Goal: Information Seeking & Learning: Learn about a topic

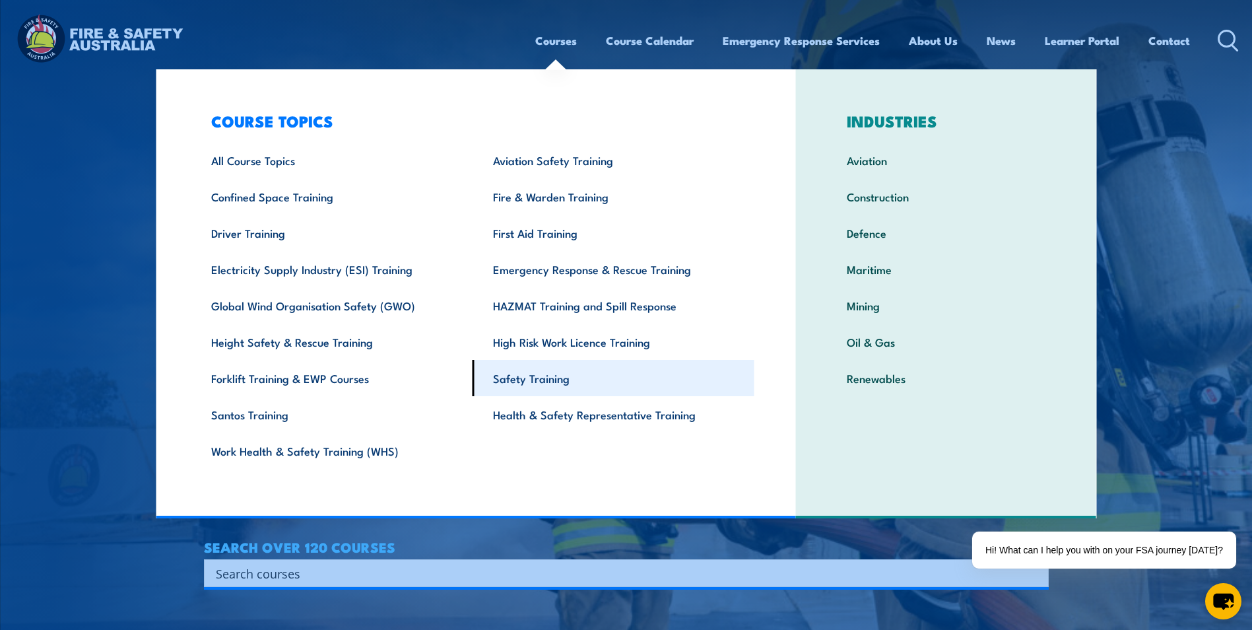
click at [583, 383] on link "Safety Training" at bounding box center [614, 378] width 282 height 36
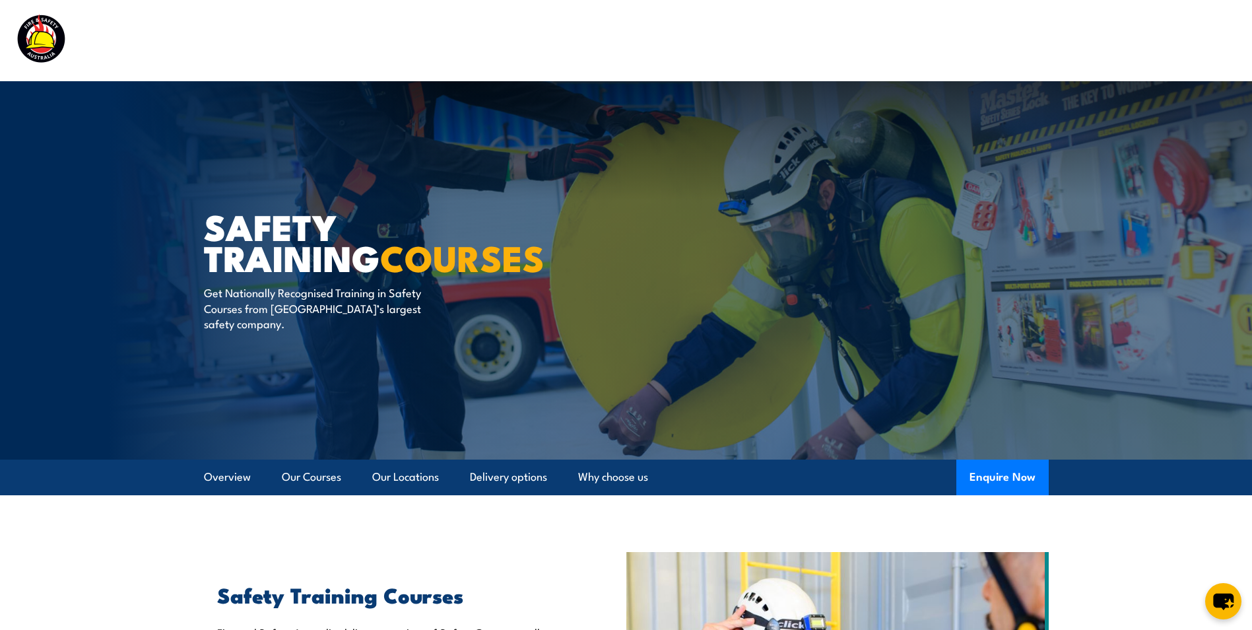
click at [33, 39] on img at bounding box center [99, 40] width 173 height 57
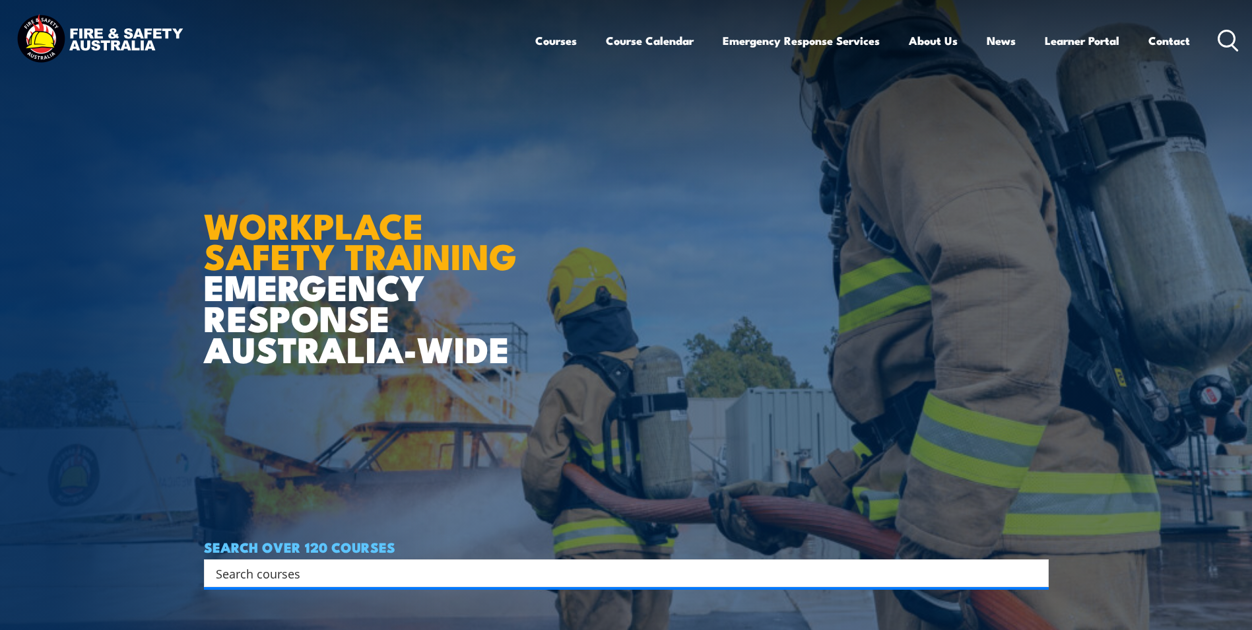
click at [374, 577] on input "Search input" at bounding box center [618, 573] width 804 height 20
type input "phycosocial"
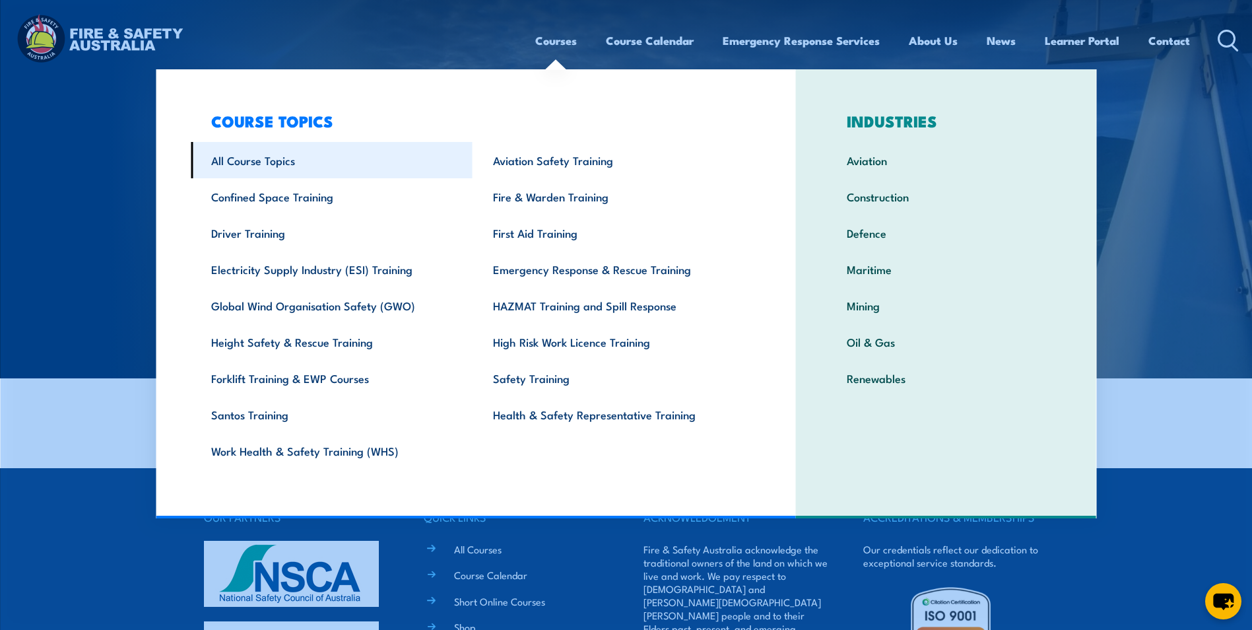
click at [224, 162] on link "All Course Topics" at bounding box center [332, 160] width 282 height 36
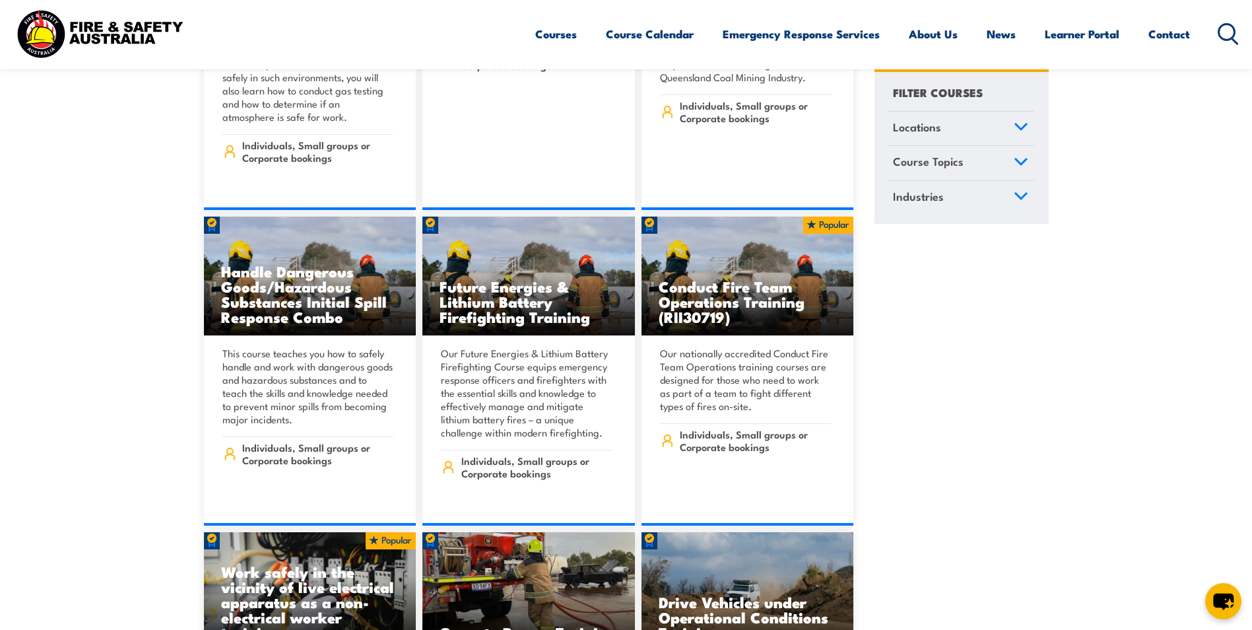
scroll to position [2772, 0]
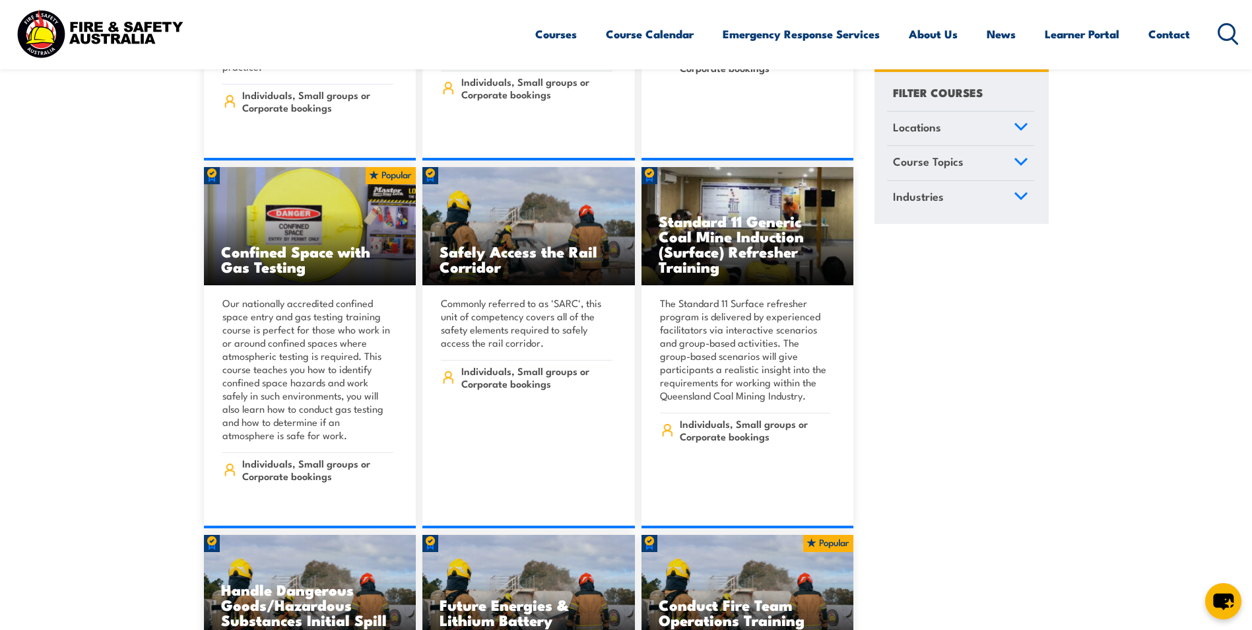
scroll to position [2706, 0]
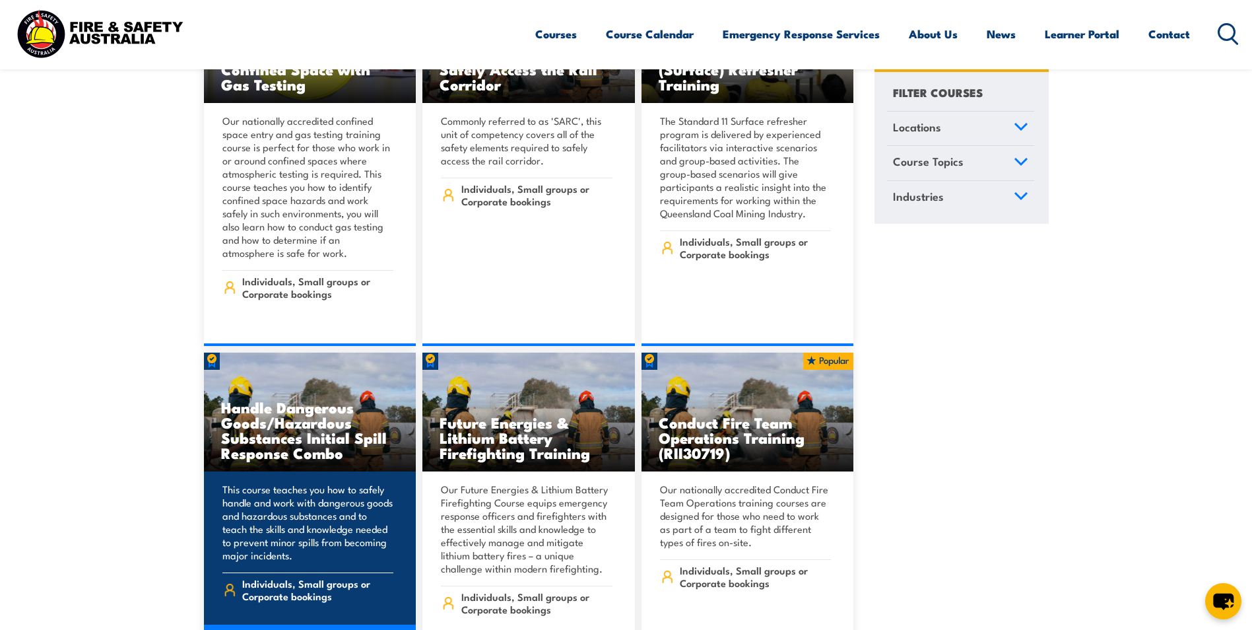
click at [291, 417] on h3 "Handle Dangerous Goods/Hazardous Substances Initial Spill Response Combo" at bounding box center [310, 429] width 178 height 61
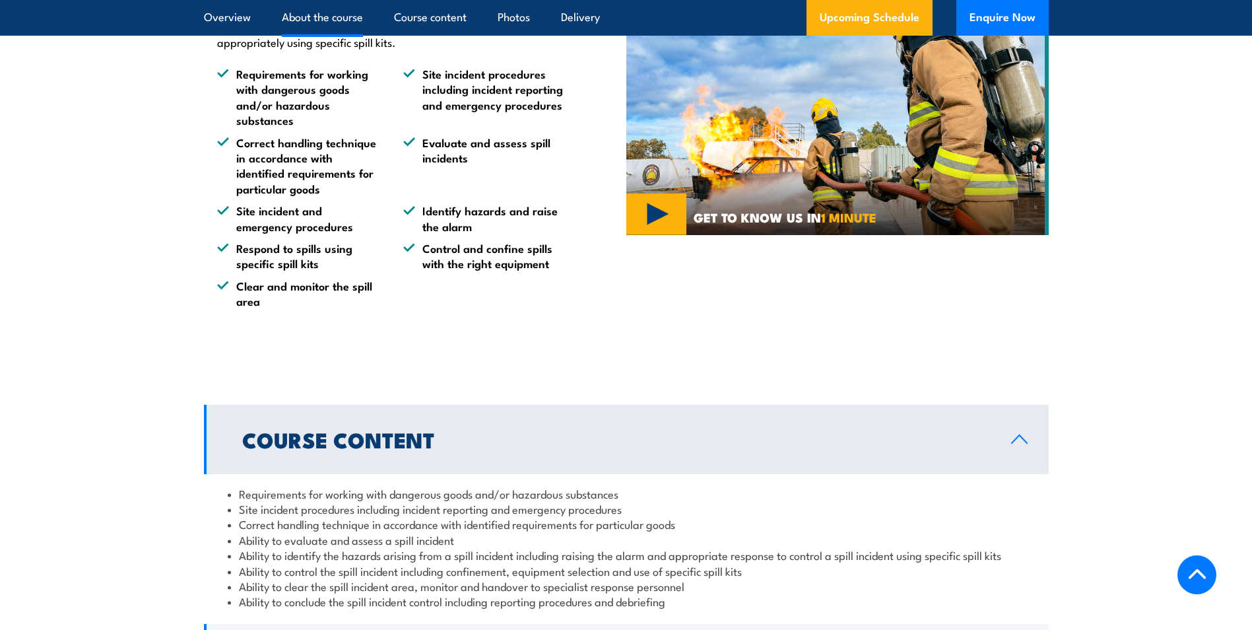
scroll to position [1188, 0]
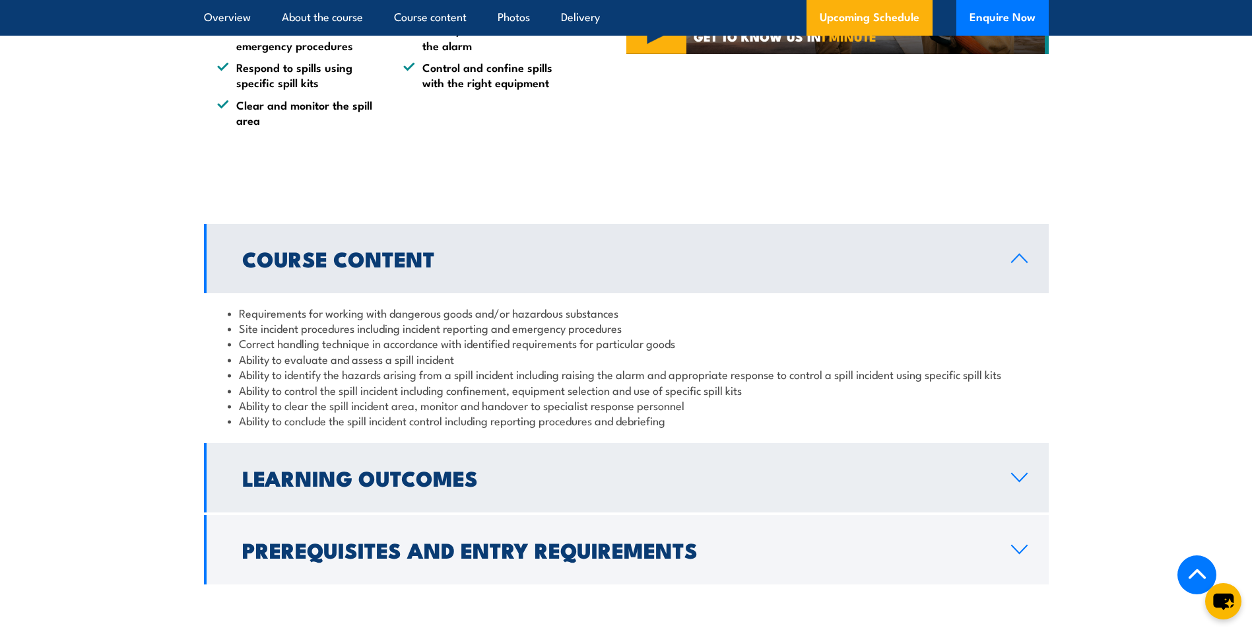
click at [299, 484] on h2 "Learning Outcomes" at bounding box center [616, 477] width 748 height 18
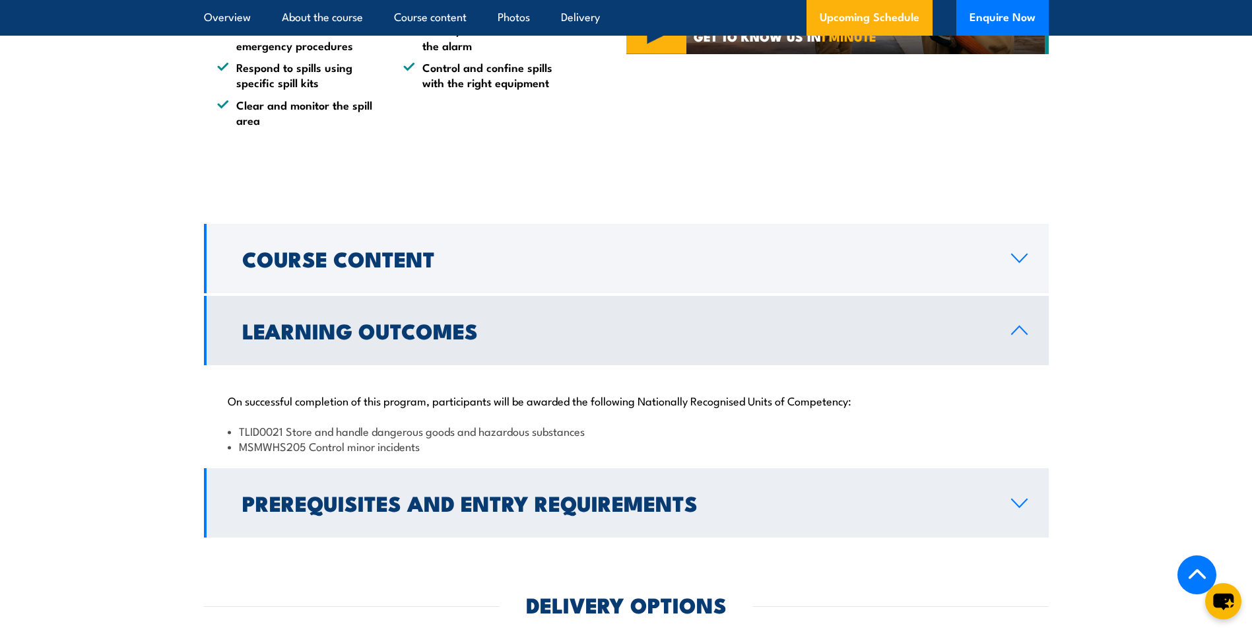
click at [352, 480] on link "Prerequisites and Entry Requirements" at bounding box center [626, 502] width 845 height 69
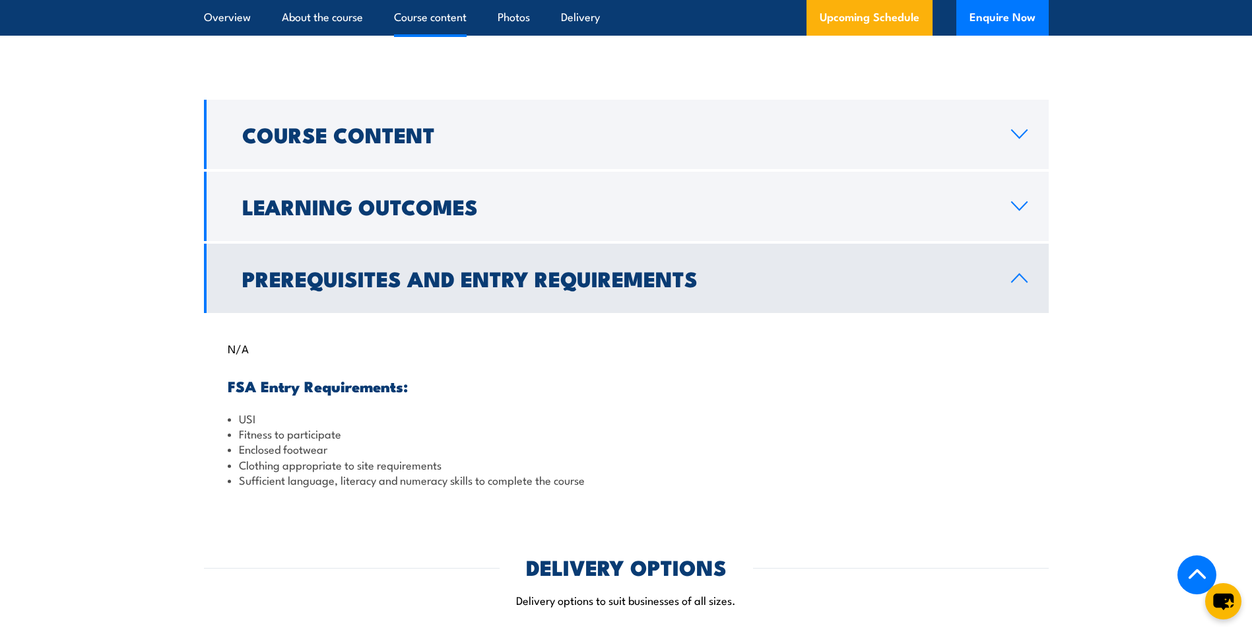
scroll to position [1320, 0]
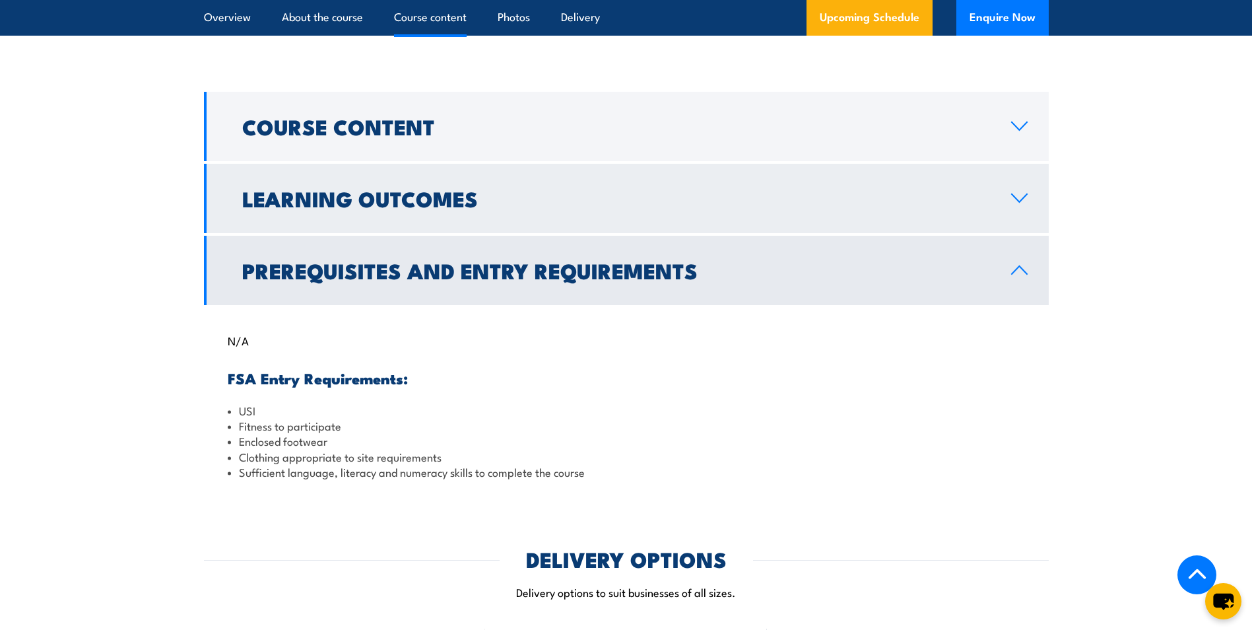
click at [404, 197] on h2 "Learning Outcomes" at bounding box center [616, 198] width 748 height 18
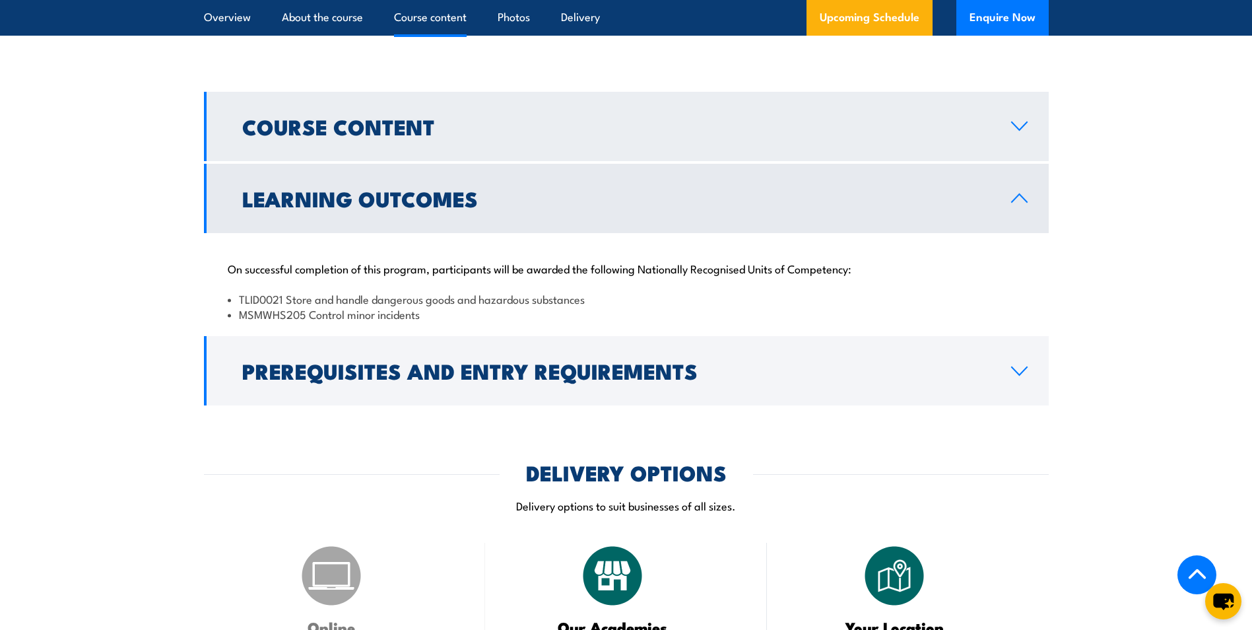
click at [458, 138] on link "Course Content" at bounding box center [626, 126] width 845 height 69
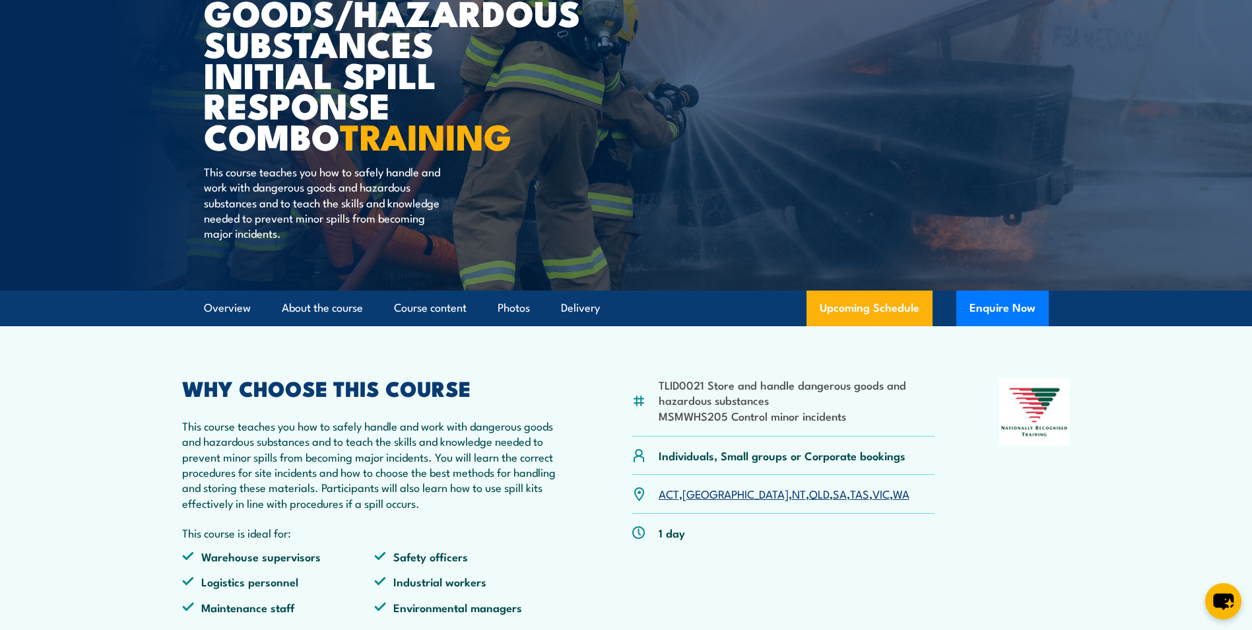
scroll to position [330, 0]
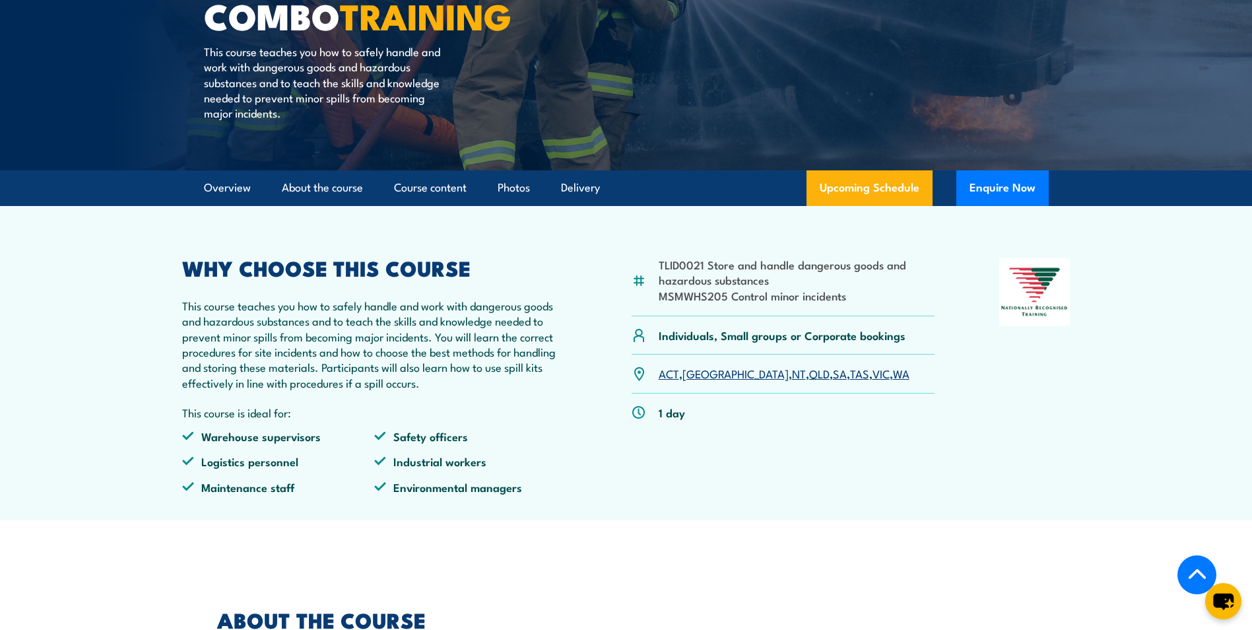
click at [893, 376] on link "WA" at bounding box center [901, 373] width 16 height 16
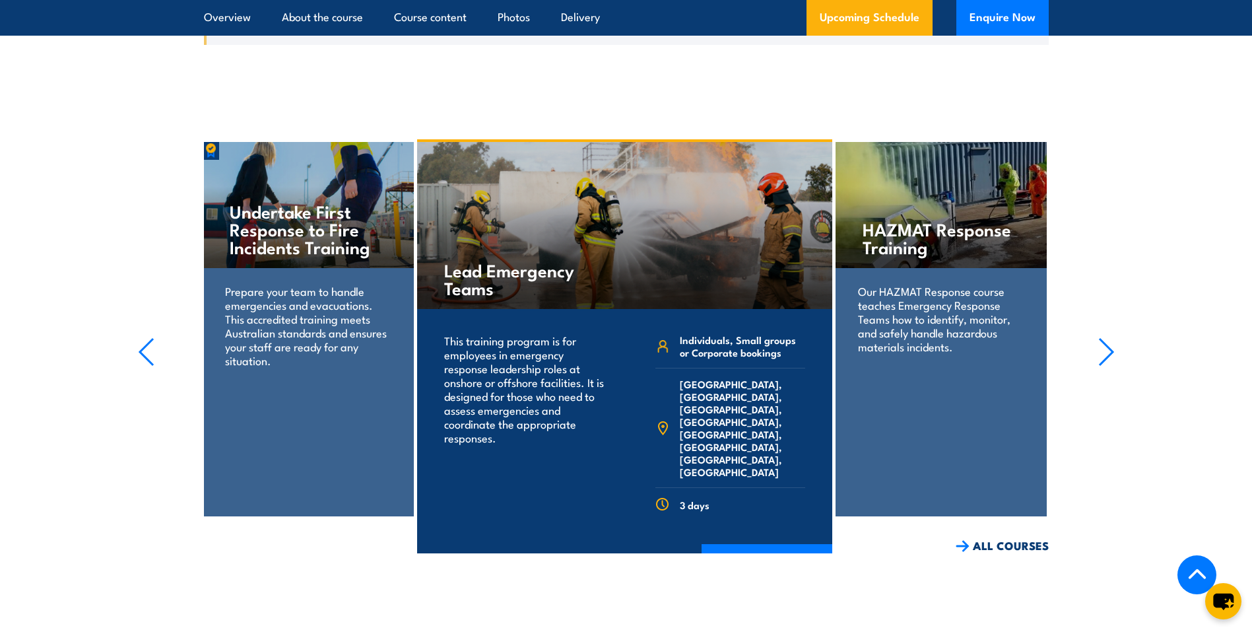
scroll to position [2660, 0]
click at [746, 543] on link "COURSE DETAILS" at bounding box center [767, 560] width 131 height 34
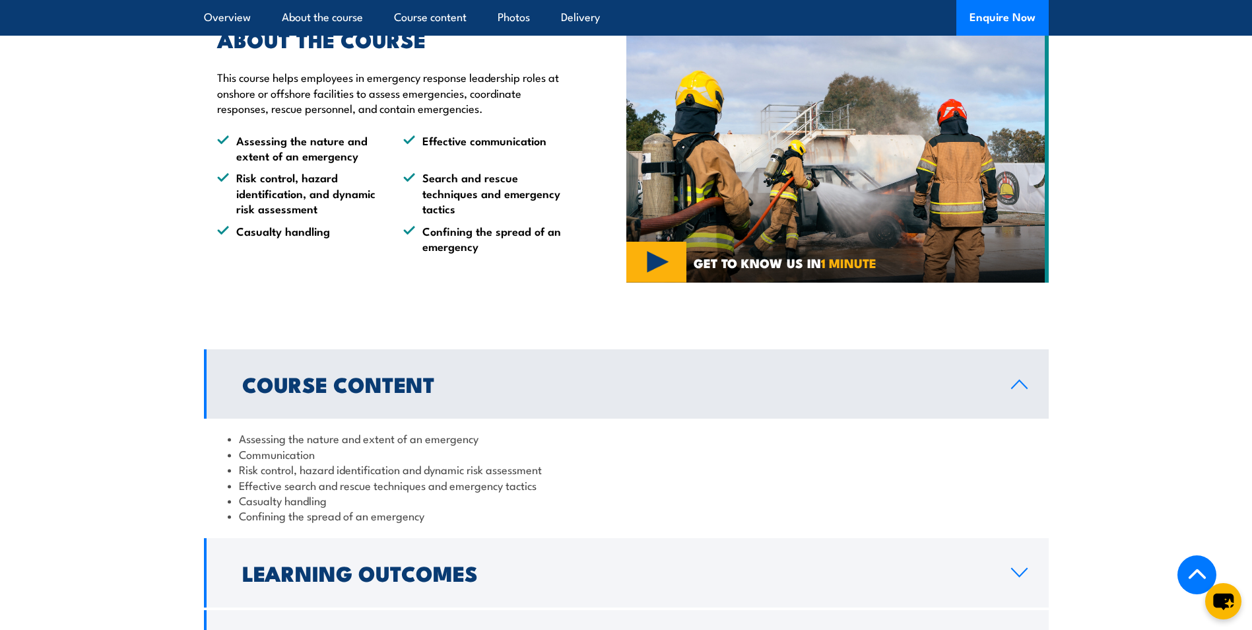
scroll to position [990, 0]
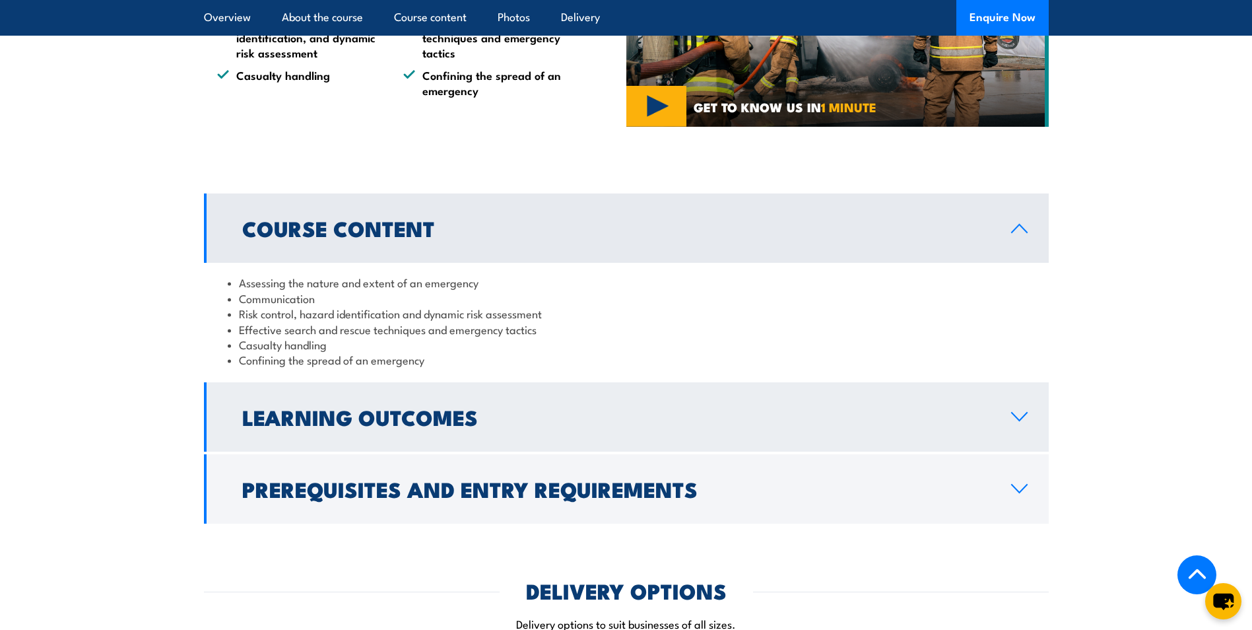
click at [477, 413] on h2 "Learning Outcomes" at bounding box center [616, 416] width 748 height 18
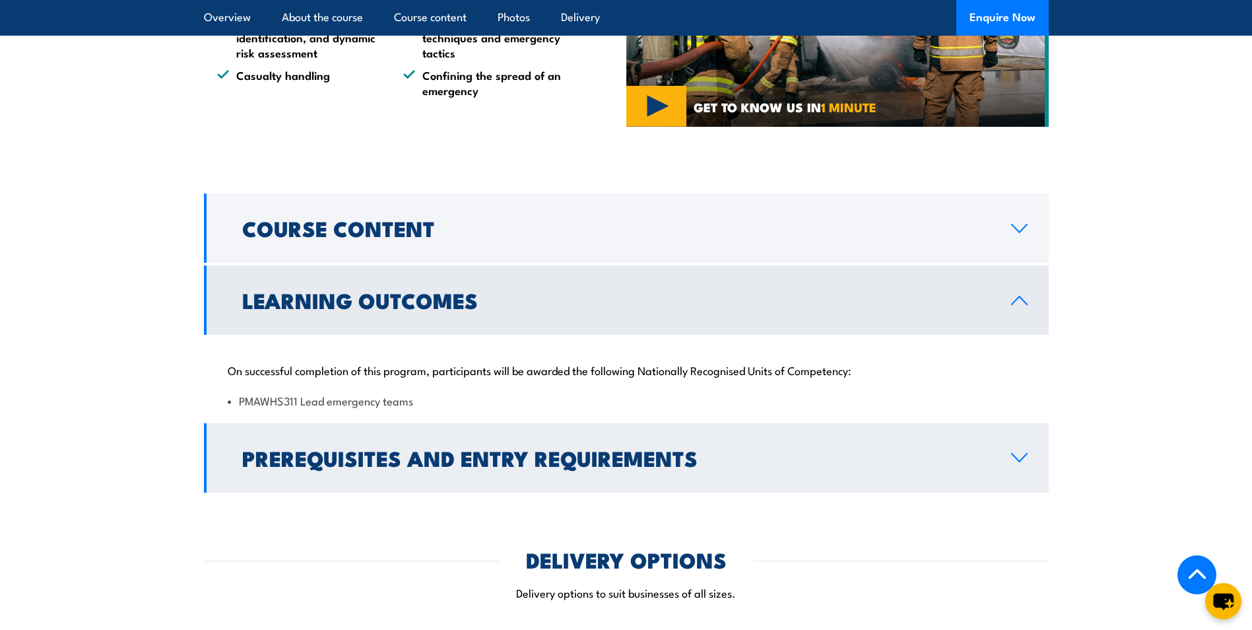
click at [393, 442] on link "Prerequisites and Entry Requirements" at bounding box center [626, 457] width 845 height 69
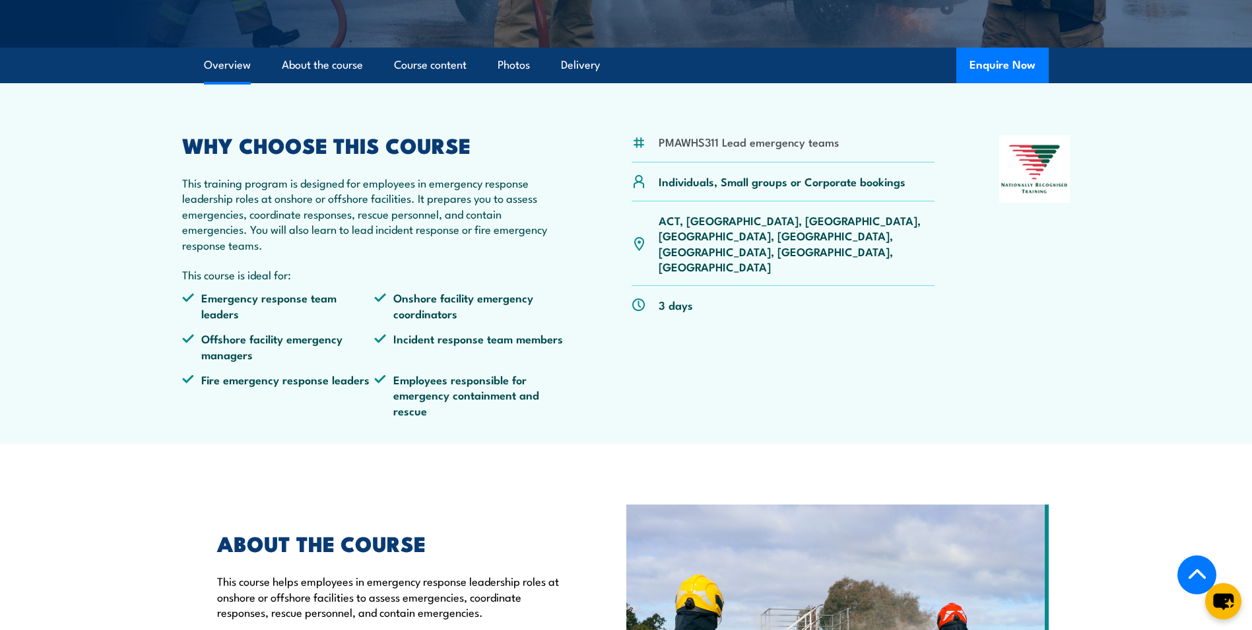
scroll to position [330, 0]
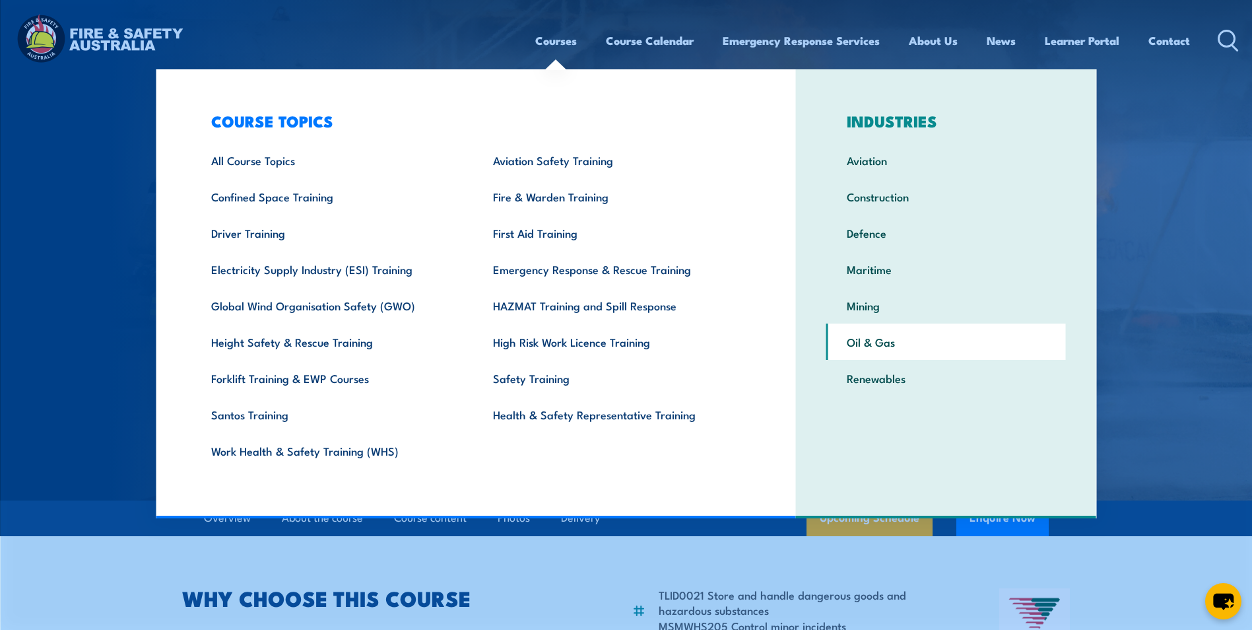
click at [874, 353] on link "Oil & Gas" at bounding box center [946, 341] width 240 height 36
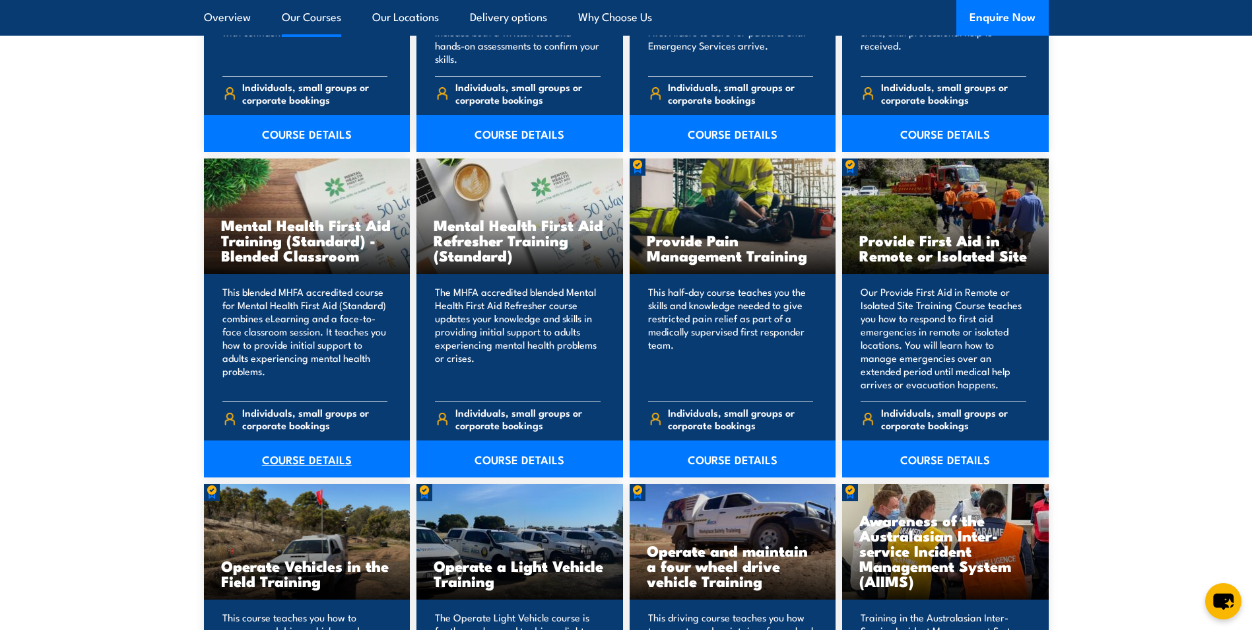
scroll to position [5245, 0]
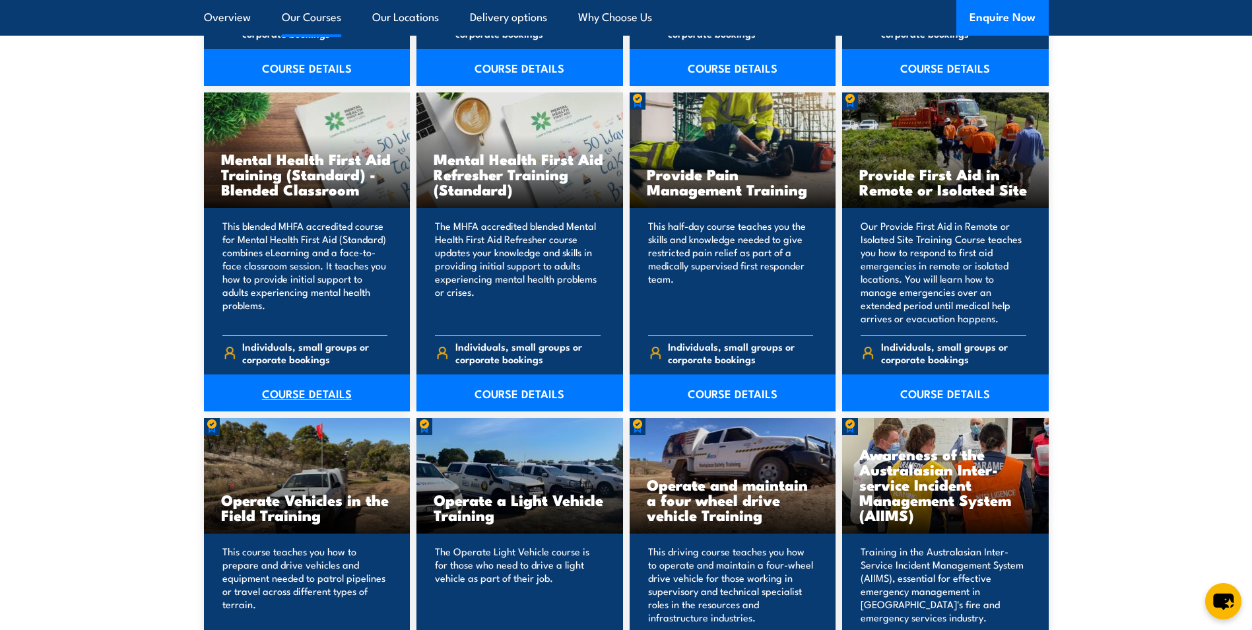
click at [290, 374] on link "COURSE DETAILS" at bounding box center [307, 392] width 207 height 37
click at [292, 374] on link "COURSE DETAILS" at bounding box center [307, 392] width 207 height 37
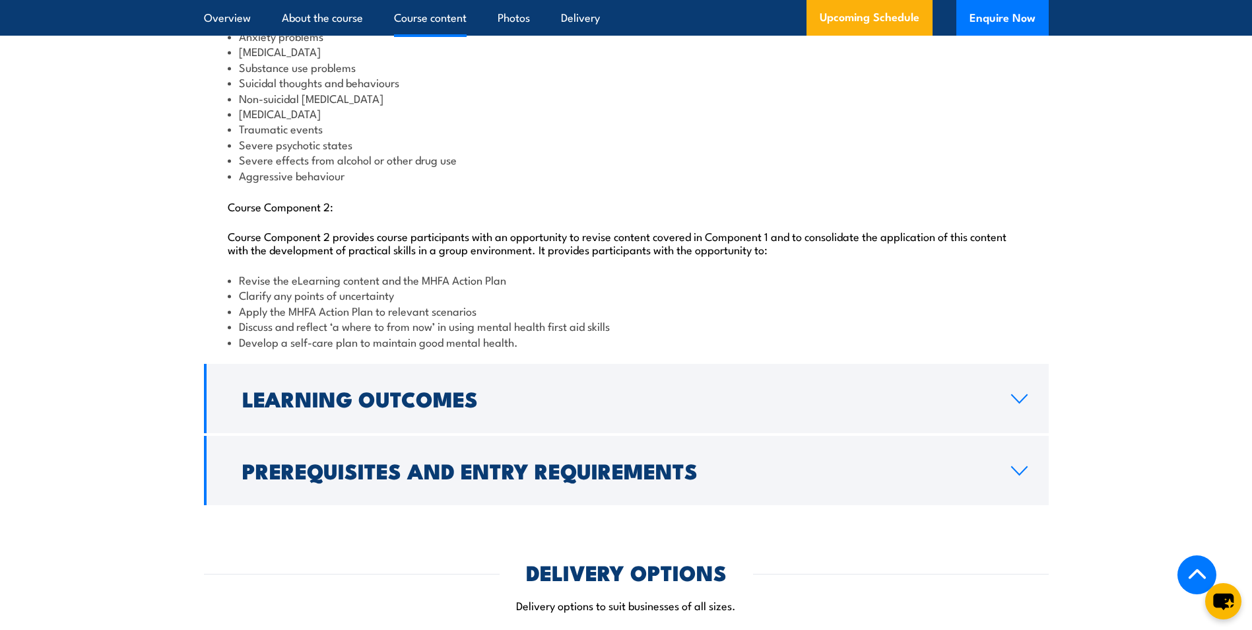
scroll to position [1452, 0]
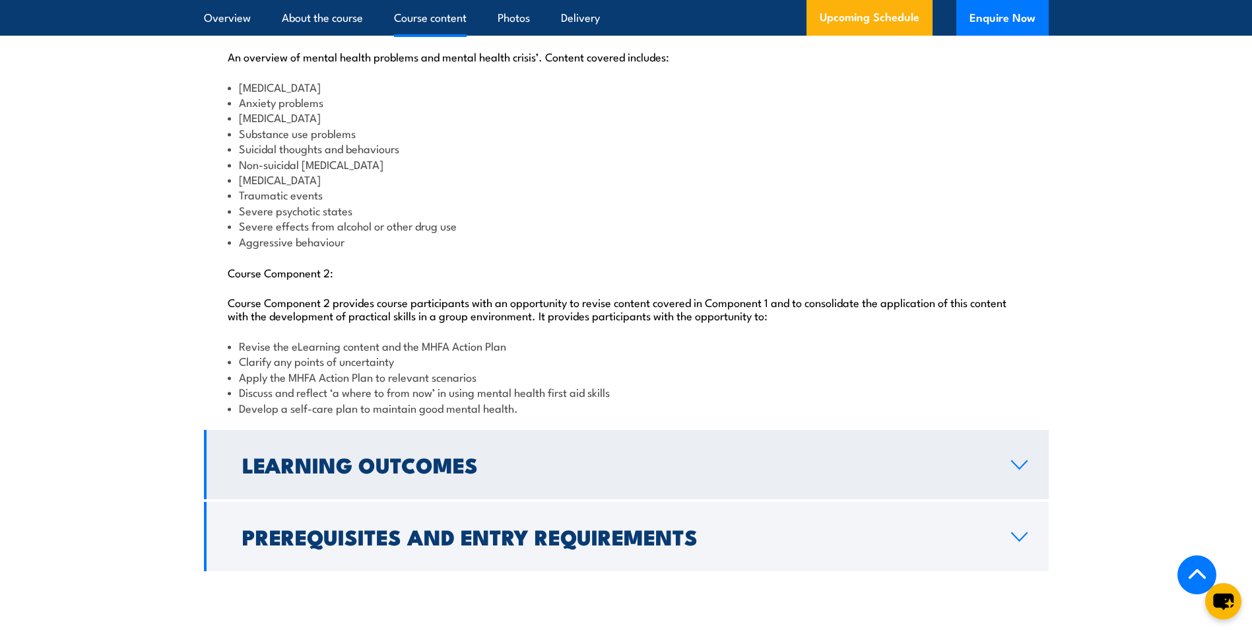
click at [317, 499] on link "Learning Outcomes" at bounding box center [626, 464] width 845 height 69
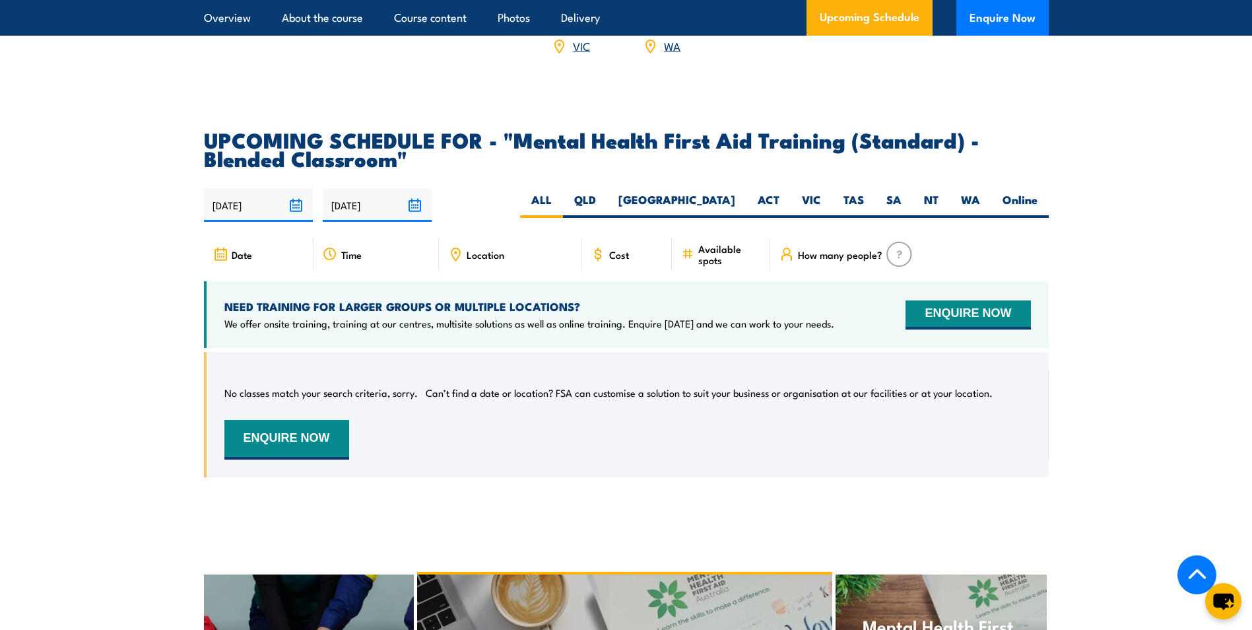
scroll to position [2112, 0]
click at [968, 215] on label "WA" at bounding box center [971, 206] width 42 height 26
click at [980, 201] on input "WA" at bounding box center [984, 197] width 9 height 9
radio input "true"
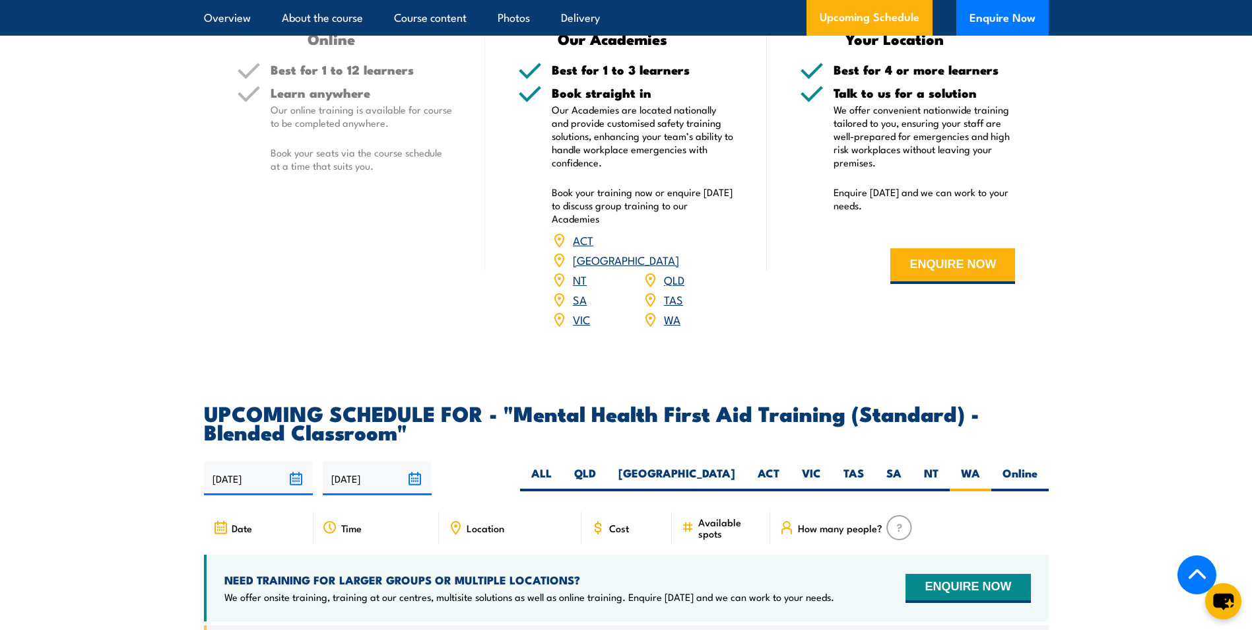
scroll to position [1782, 0]
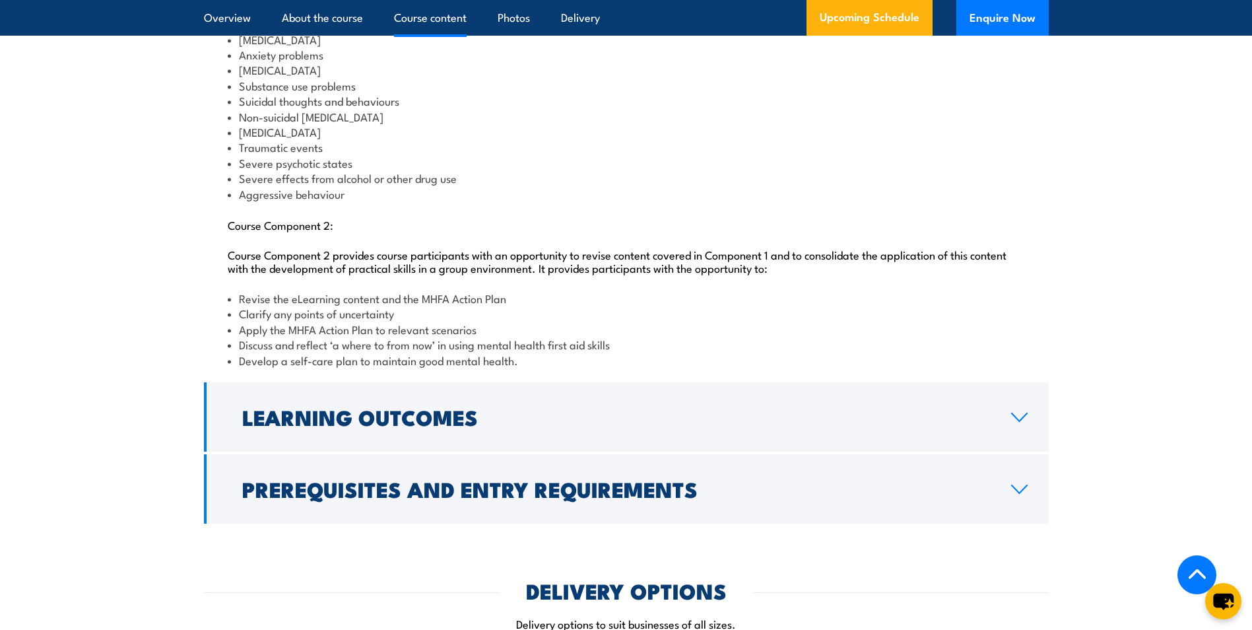
scroll to position [1497, 0]
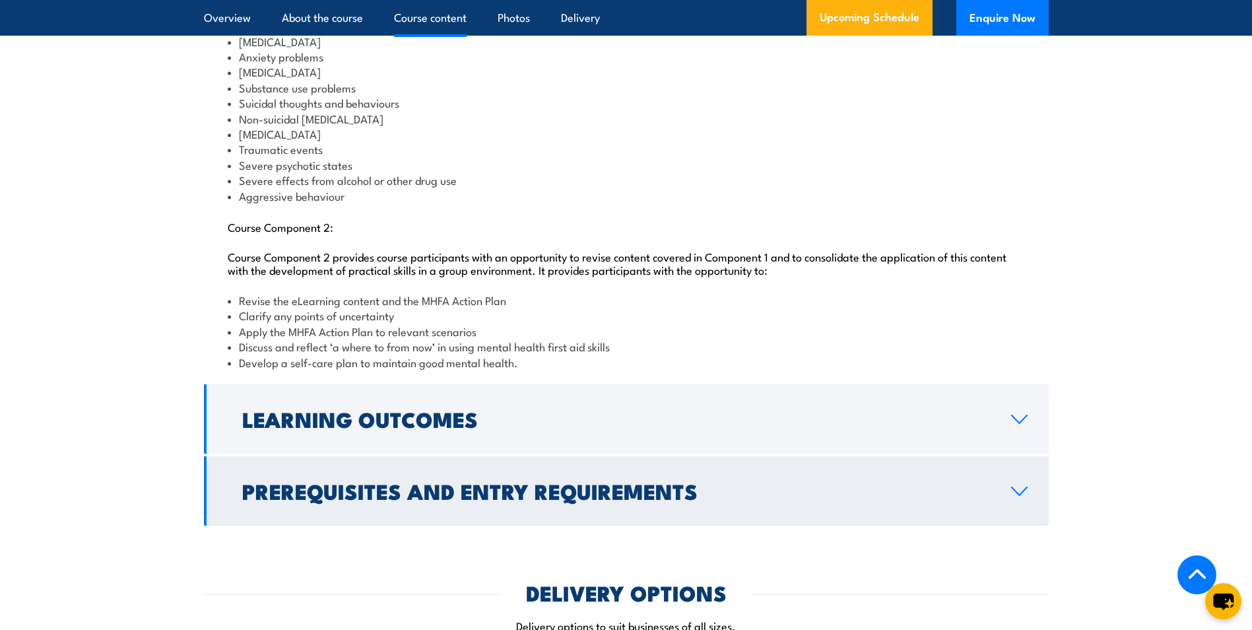
click at [347, 500] on h2 "Prerequisites and Entry Requirements" at bounding box center [616, 490] width 748 height 18
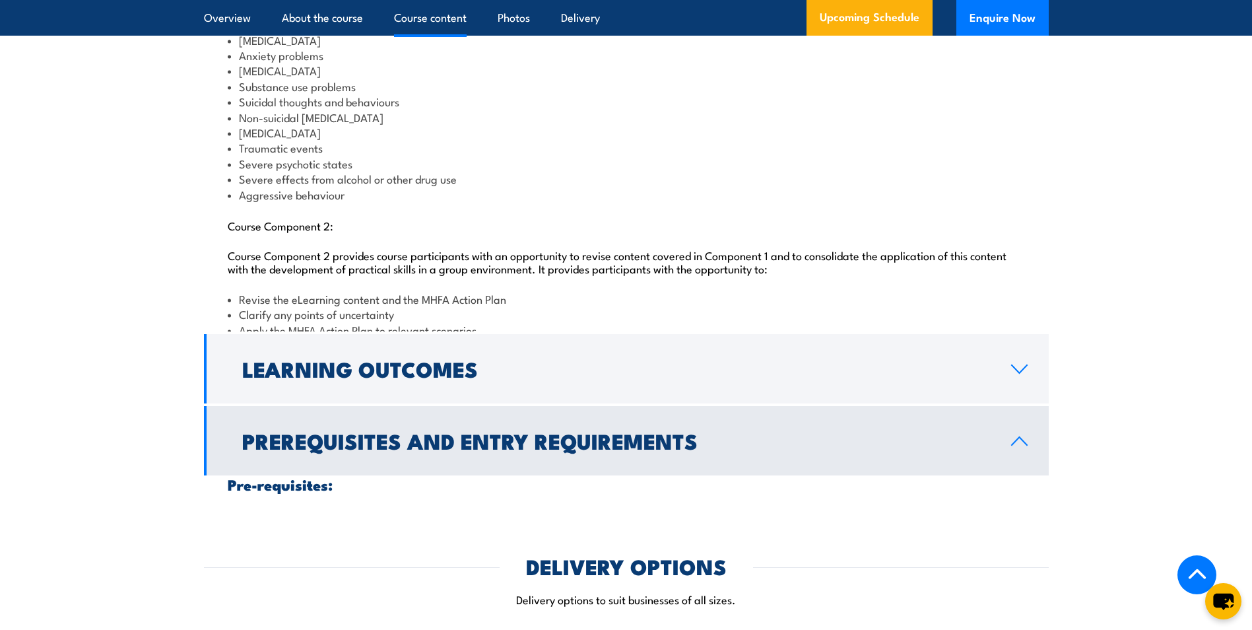
scroll to position [1474, 0]
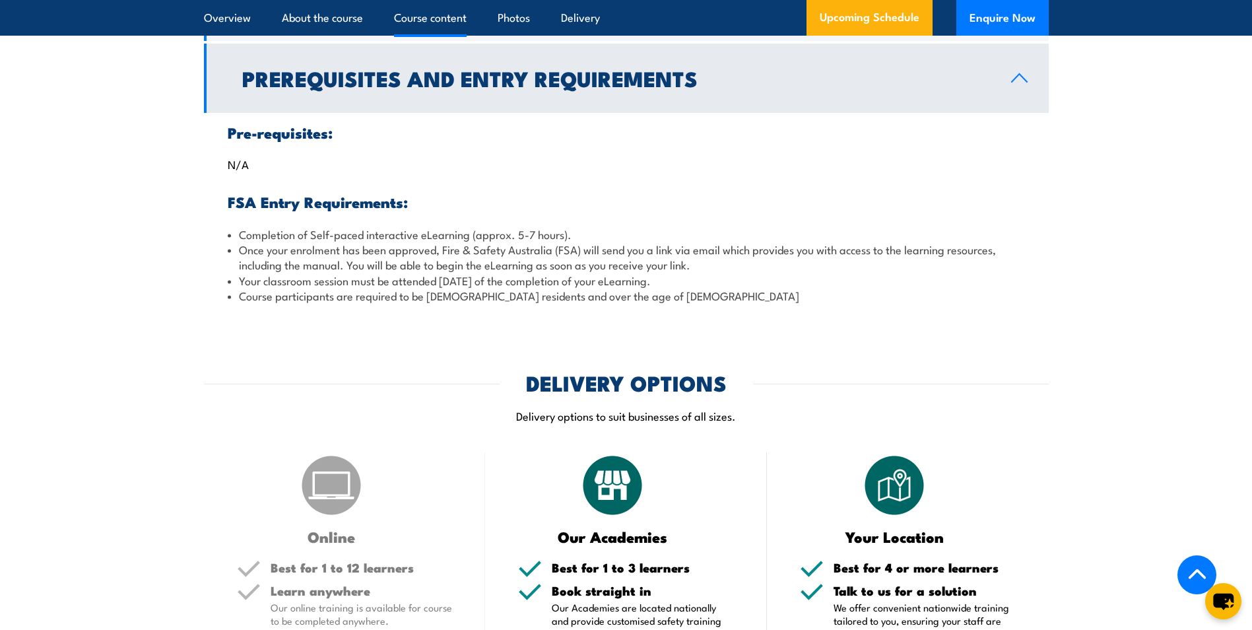
click at [277, 87] on h2 "Prerequisites and Entry Requirements" at bounding box center [616, 78] width 748 height 18
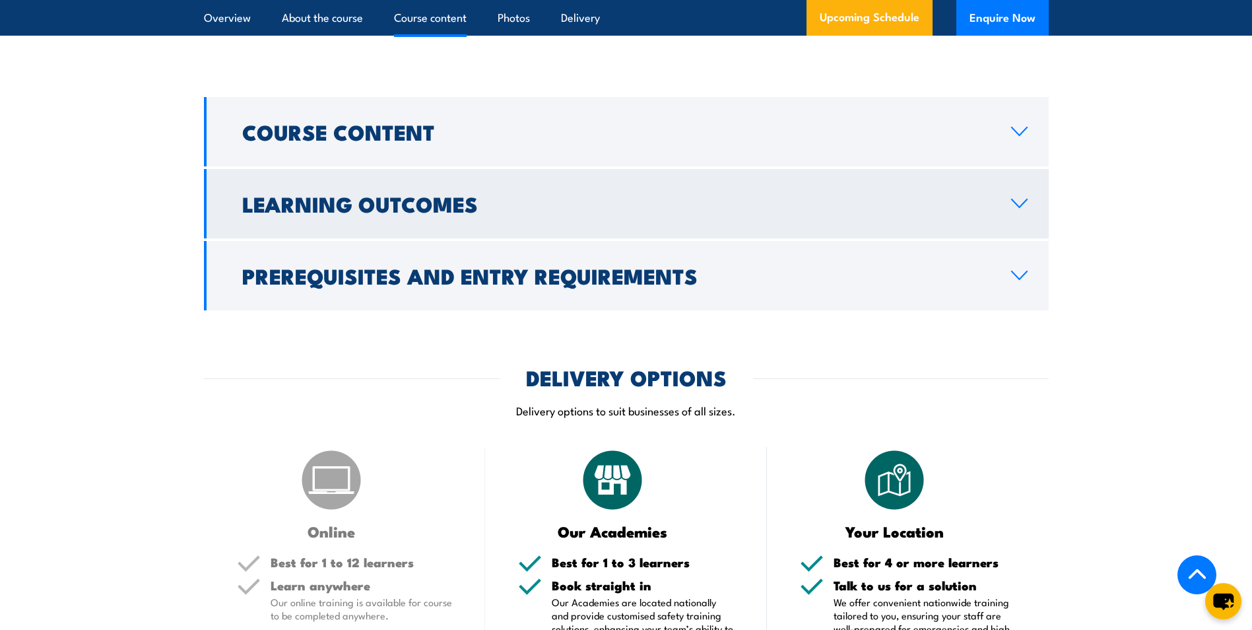
scroll to position [1276, 0]
click at [341, 239] on link "Learning Outcomes" at bounding box center [626, 204] width 845 height 69
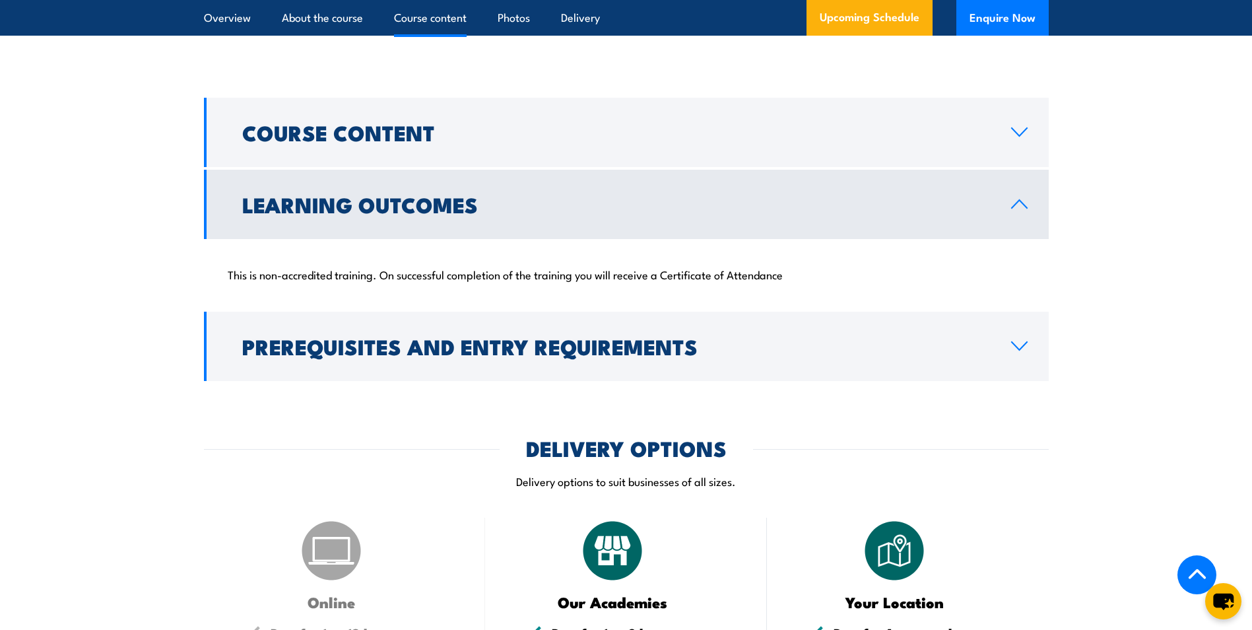
click at [347, 213] on h2 "Learning Outcomes" at bounding box center [616, 204] width 748 height 18
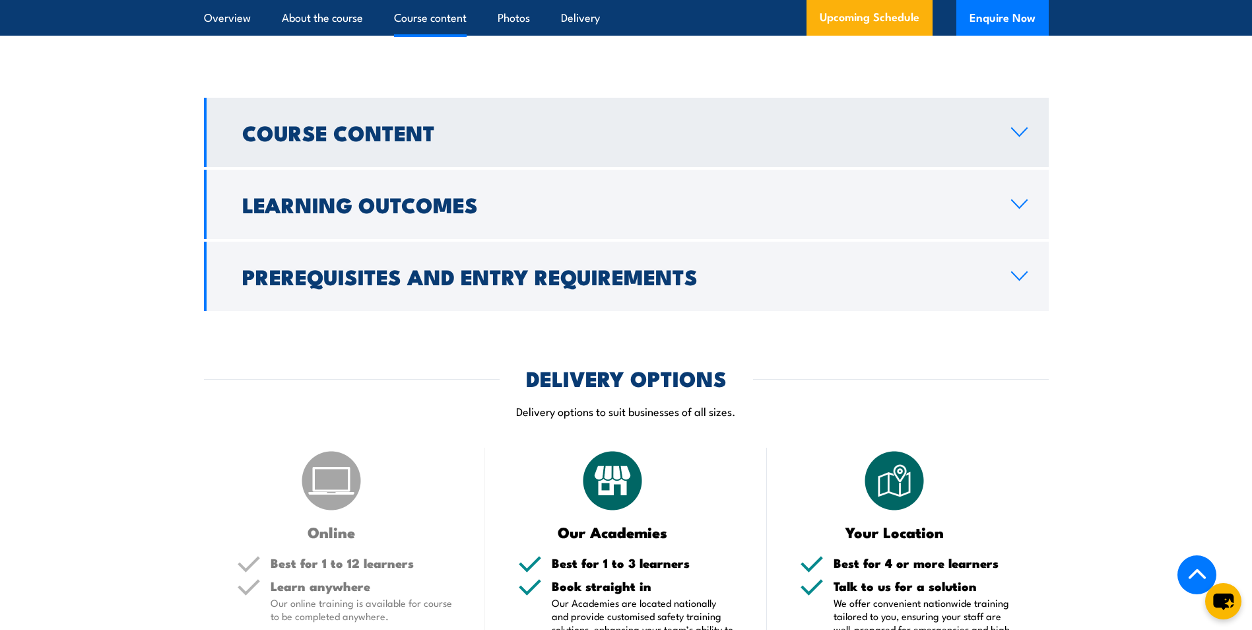
click at [343, 141] on h2 "Course Content" at bounding box center [616, 132] width 748 height 18
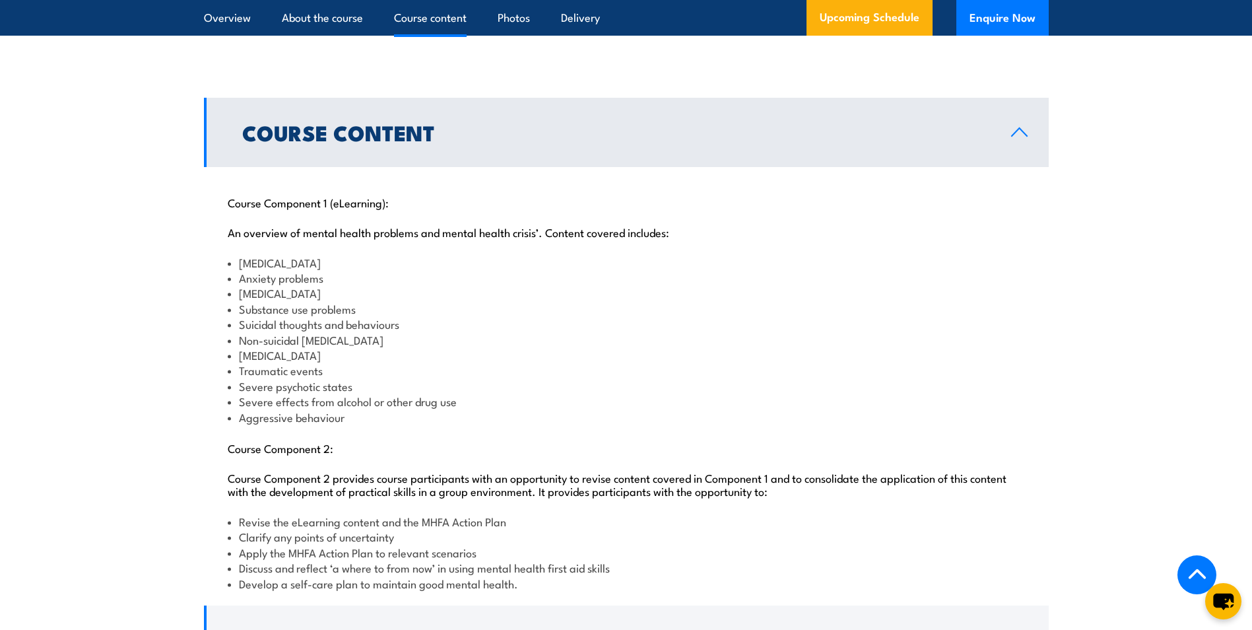
click at [343, 141] on h2 "Course Content" at bounding box center [616, 132] width 748 height 18
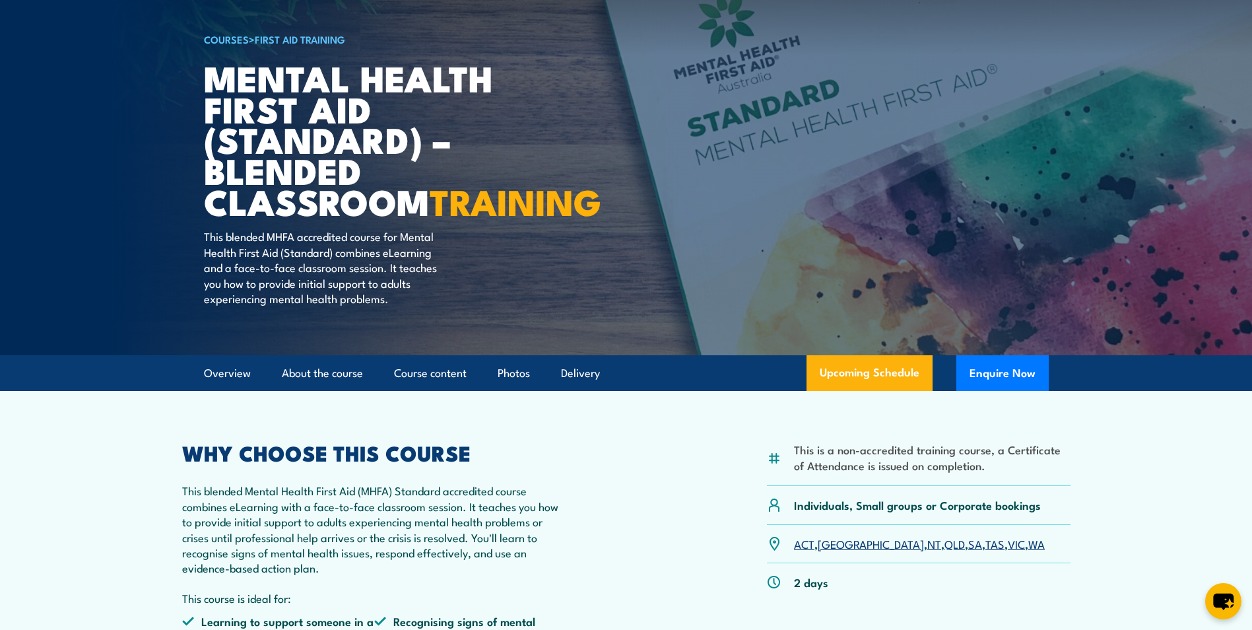
scroll to position [0, 0]
